Goal: Transaction & Acquisition: Purchase product/service

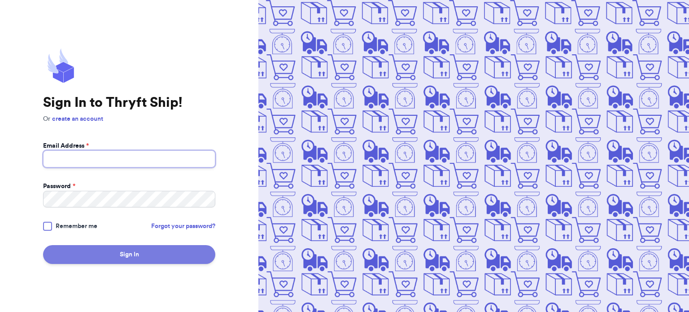
type input "[EMAIL_ADDRESS][DOMAIN_NAME]"
click at [82, 253] on button "Sign In" at bounding box center [129, 254] width 172 height 19
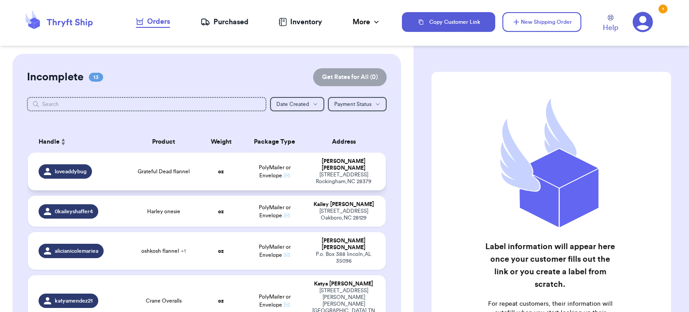
click at [157, 170] on span "Grateful Dead flannel" at bounding box center [164, 171] width 52 height 7
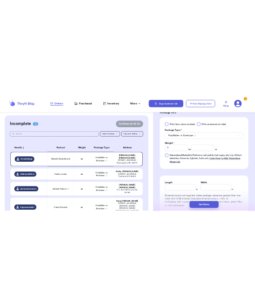
scroll to position [396, 0]
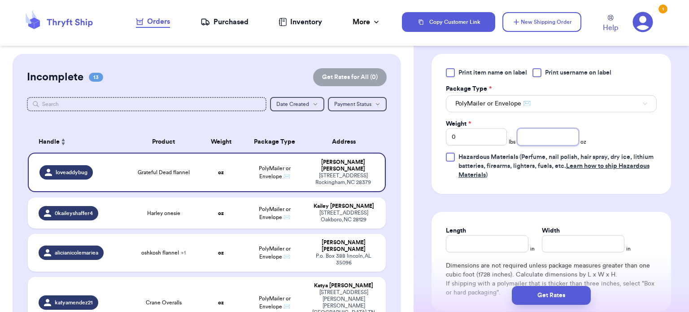
click at [536, 137] on input "number" at bounding box center [547, 136] width 61 height 17
type input "10"
click at [479, 253] on div "Length in Width in Dimensions are not required unless package measures greater …" at bounding box center [551, 262] width 240 height 100
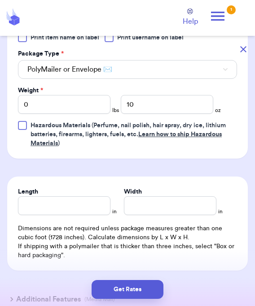
scroll to position [397, 0]
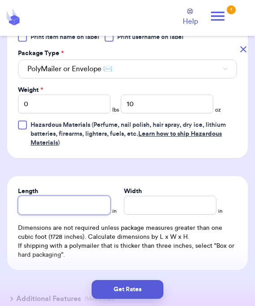
click at [61, 203] on input "Length" at bounding box center [64, 205] width 92 height 19
type input "10"
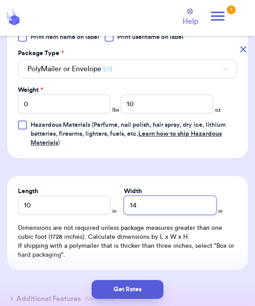
scroll to position [469, 0]
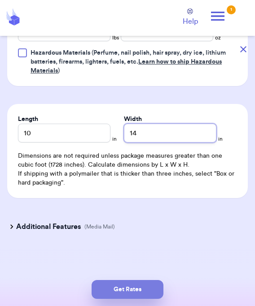
type input "14"
click at [111, 288] on button "Get Rates" at bounding box center [127, 289] width 72 height 19
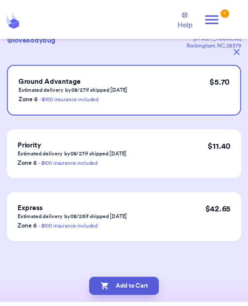
scroll to position [0, 0]
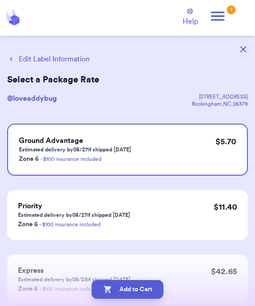
click at [111, 288] on icon "button" at bounding box center [107, 289] width 9 height 9
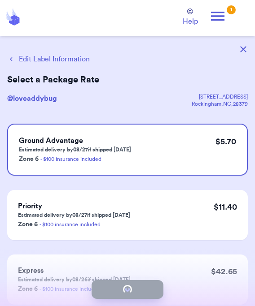
checkbox input "true"
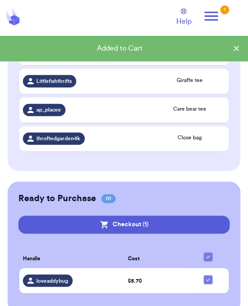
scroll to position [396, 0]
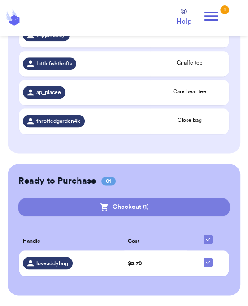
click at [130, 210] on button "Checkout ( 1 )" at bounding box center [124, 207] width 212 height 18
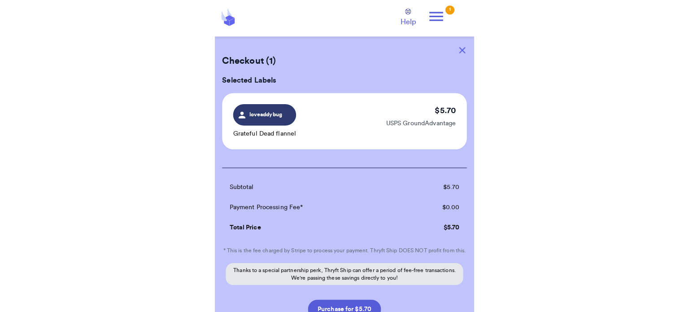
scroll to position [77, 0]
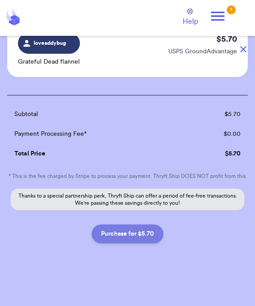
click at [112, 235] on button "Purchase for $5.70" at bounding box center [127, 234] width 72 height 19
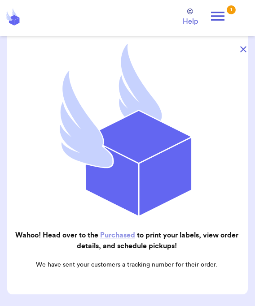
click at [118, 232] on link "Purchased" at bounding box center [117, 235] width 35 height 7
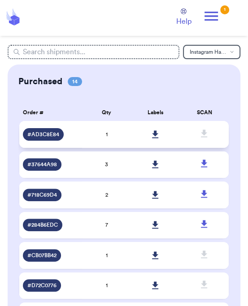
click at [153, 136] on icon at bounding box center [155, 135] width 7 height 8
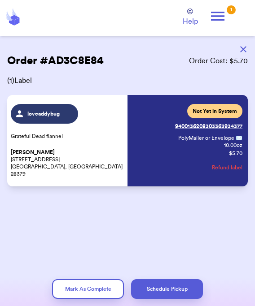
click at [167, 146] on div "Current Status: Not Yet in System Tracking: 9400136208303363934377 PolyMailer o…" at bounding box center [186, 141] width 112 height 74
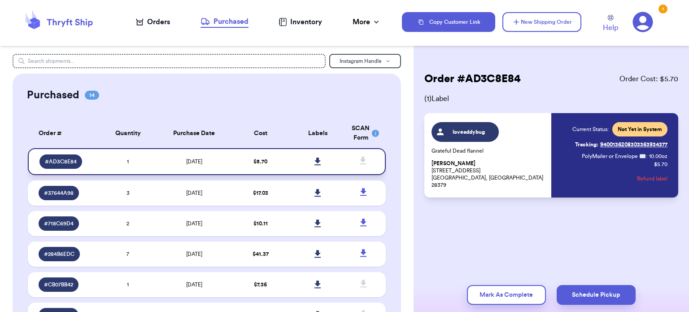
click at [314, 161] on icon at bounding box center [317, 161] width 6 height 8
